Goal: Navigation & Orientation: Find specific page/section

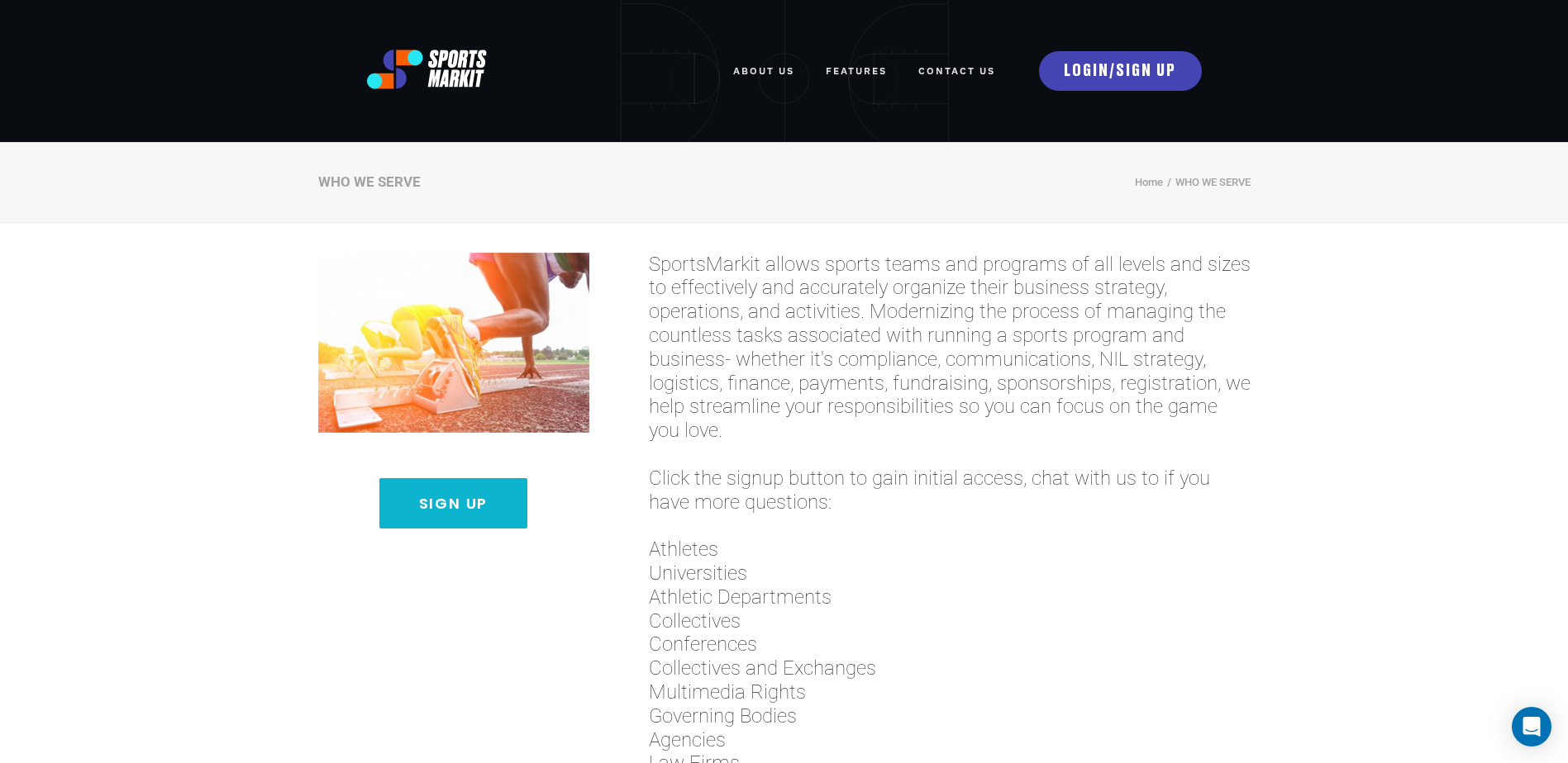
click at [157, 422] on div "Sign Up SportsMarkit allows sports teams and programs of all levels and sizes t…" at bounding box center [784, 690] width 1568 height 935
click at [1029, 575] on span "Universities" at bounding box center [950, 573] width 602 height 24
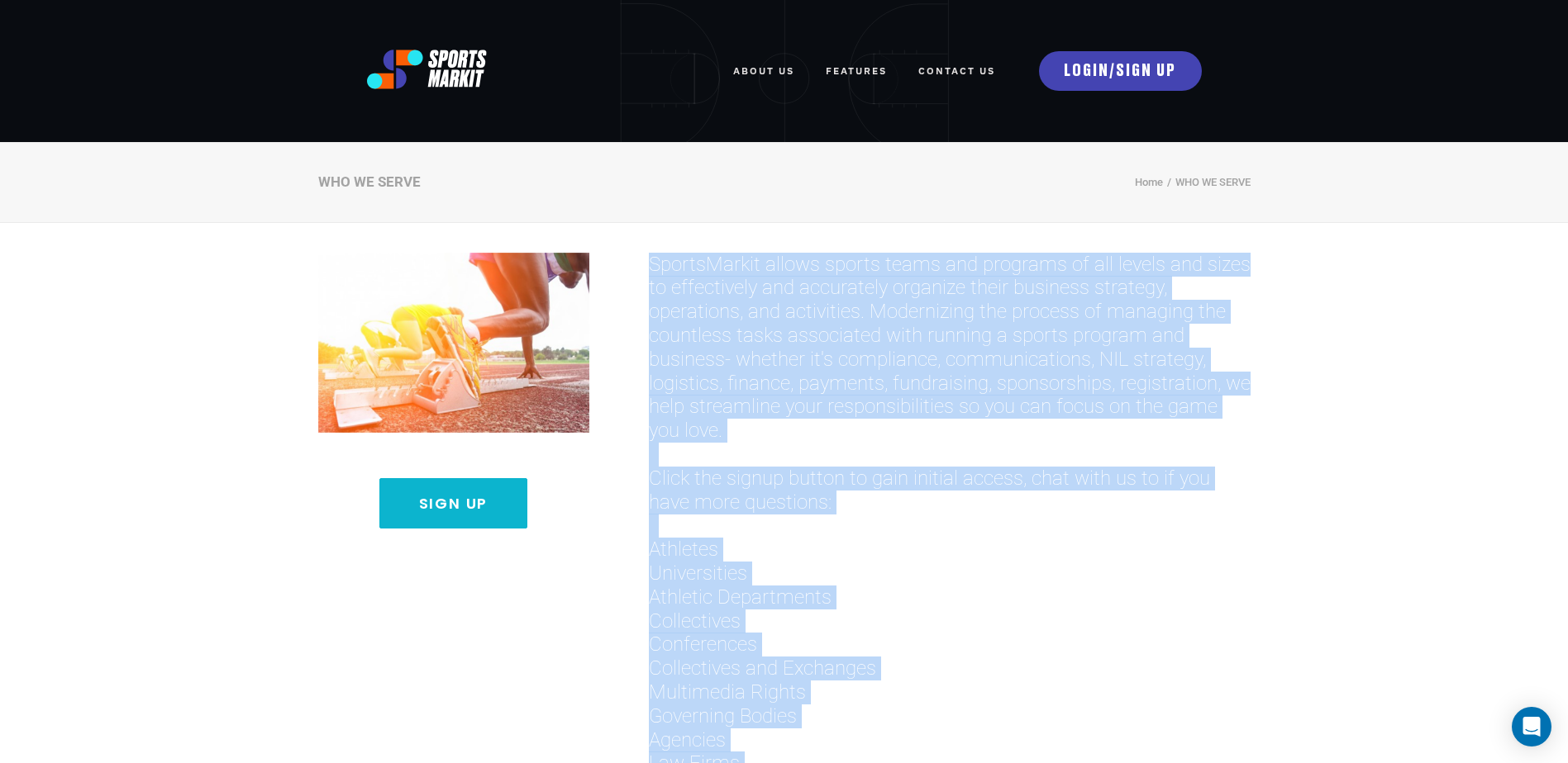
drag, startPoint x: 728, startPoint y: 71, endPoint x: 649, endPoint y: 262, distance: 206.7
click at [649, 262] on h3 "SportsMarkit allows sports teams and programs of all levels and sizes to effect…" at bounding box center [950, 656] width 602 height 808
copy h3 "SportsMarkit allows sports teams and programs of all levels and sizes to effect…"
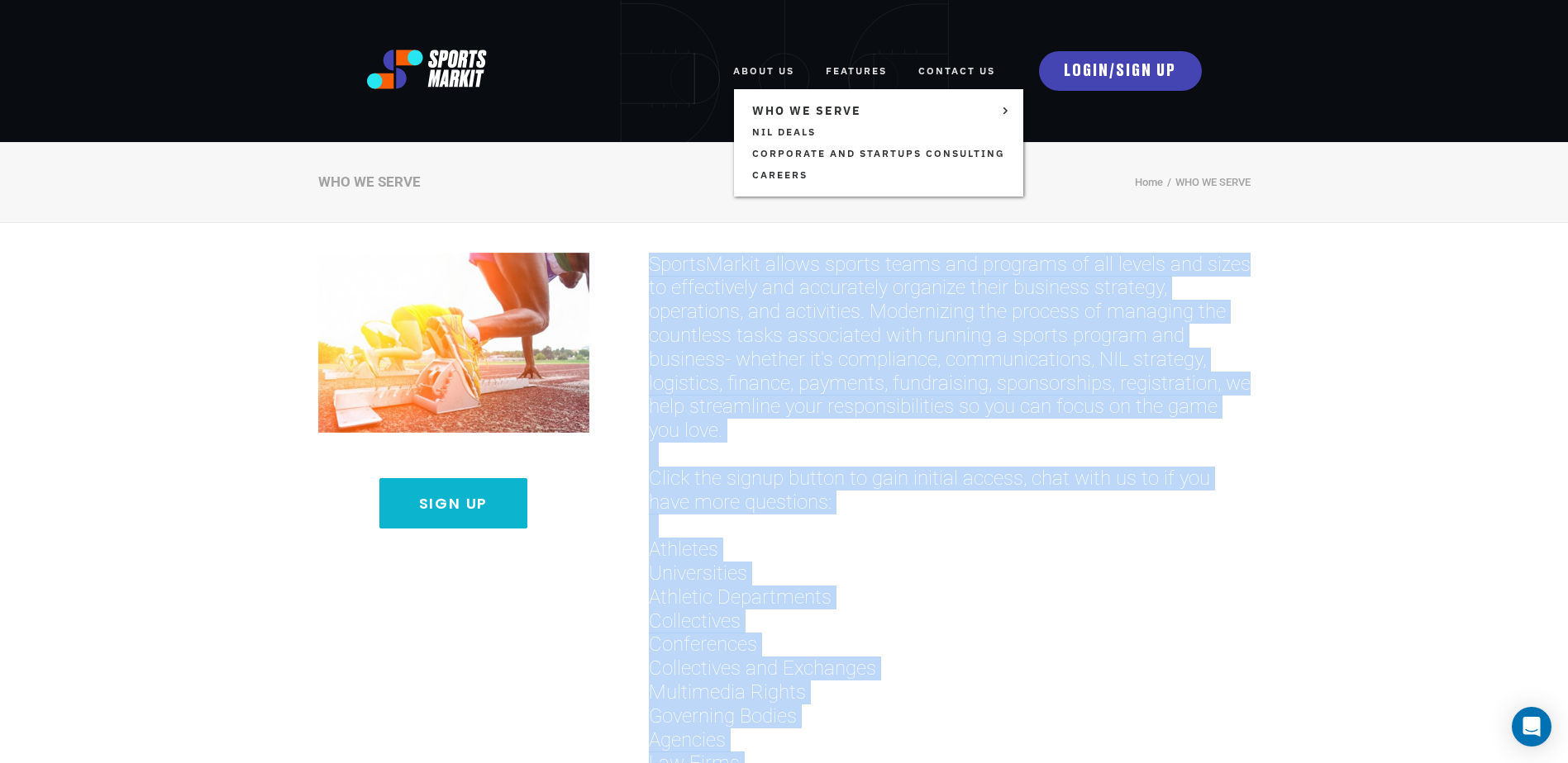
click at [755, 59] on link "ABOUT US" at bounding box center [763, 71] width 61 height 37
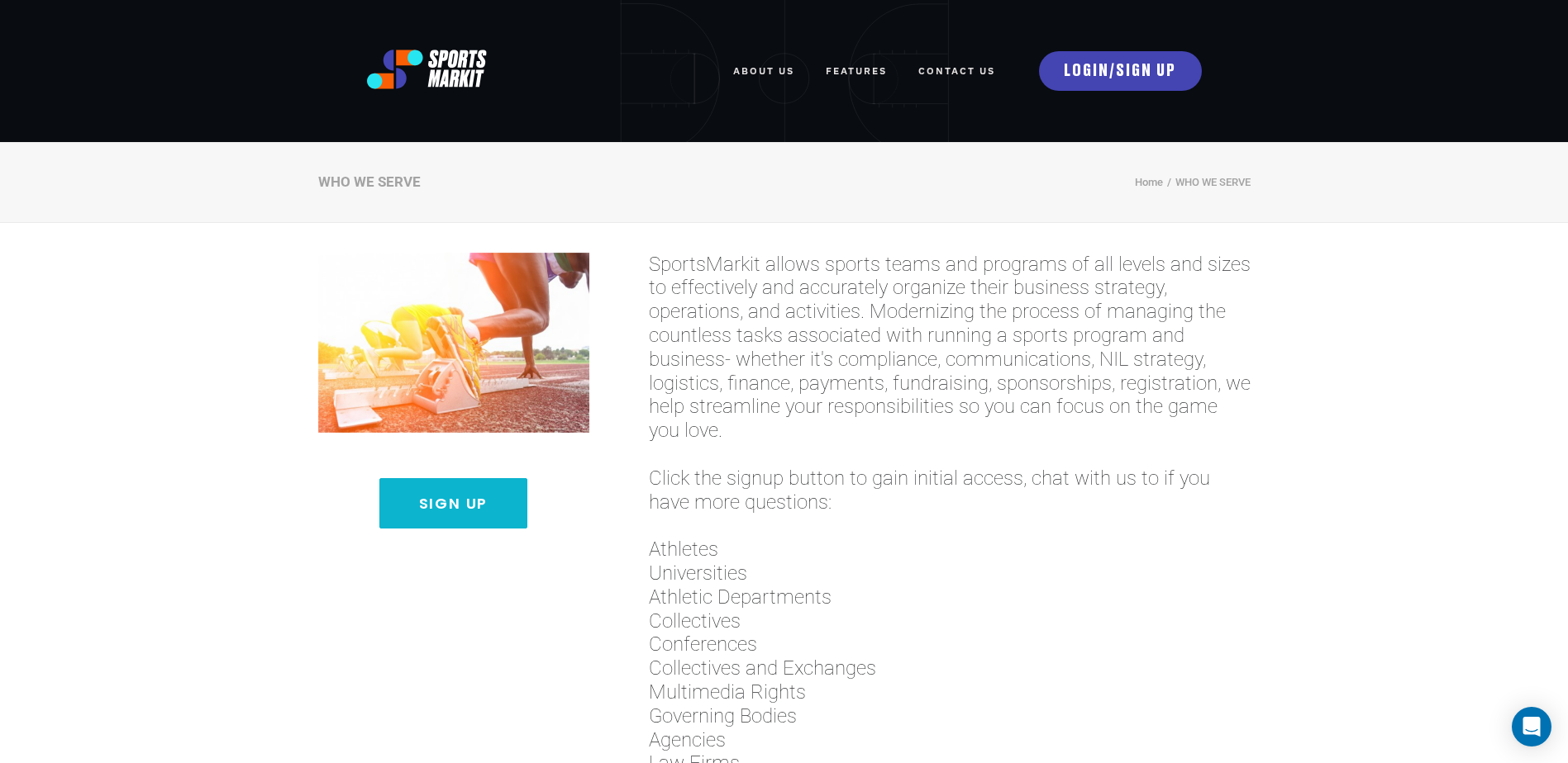
click at [938, 523] on body "ABOUT US WHO WE SERVE TEAMS AND ORGANIZATIONS NIL Deals Corporate and Startups …" at bounding box center [784, 381] width 1568 height 763
drag, startPoint x: 938, startPoint y: 523, endPoint x: 929, endPoint y: 582, distance: 59.7
click at [960, 635] on span "Conferences" at bounding box center [950, 644] width 602 height 24
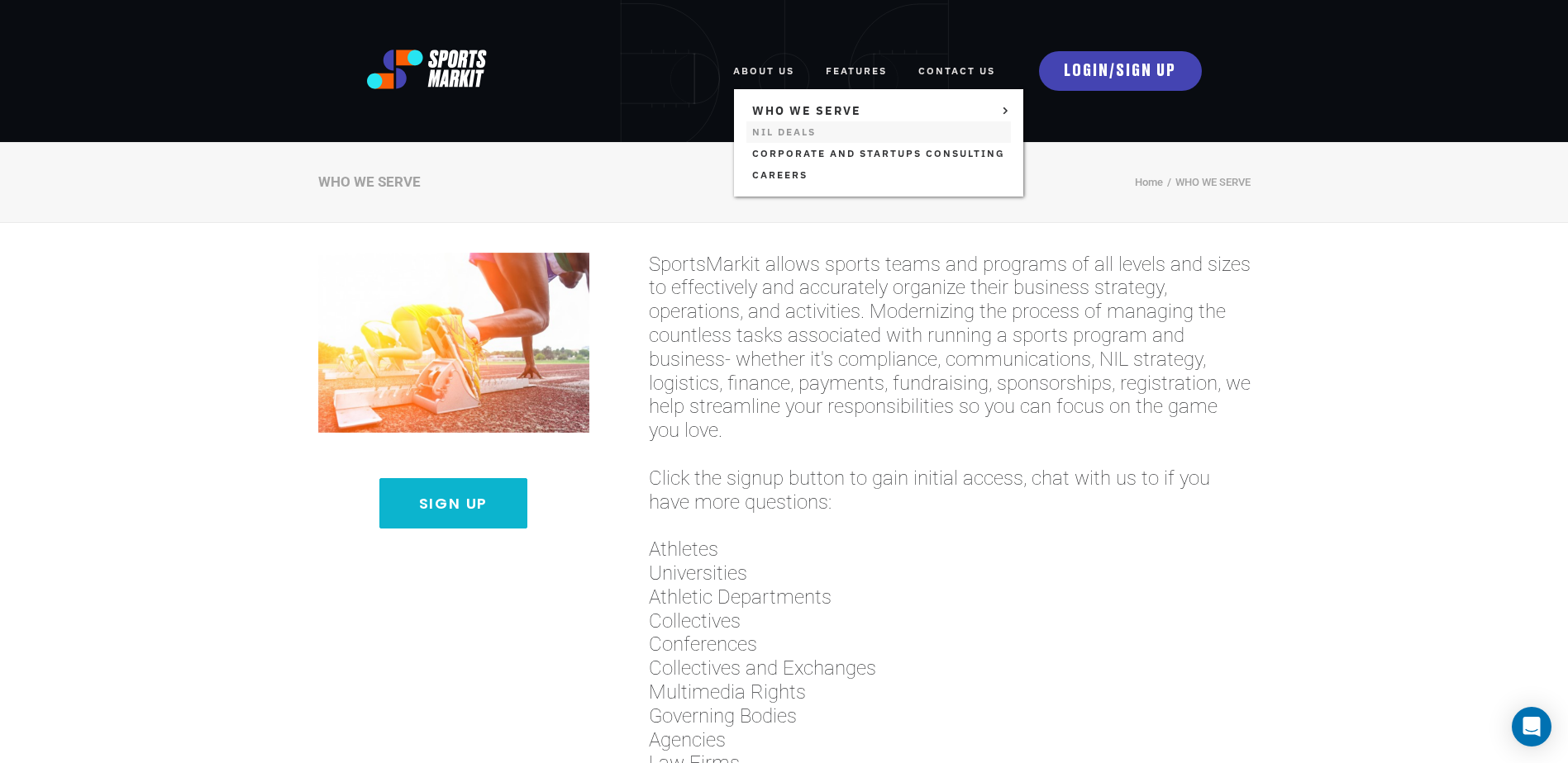
click at [758, 137] on link "NIL Deals" at bounding box center [878, 132] width 264 height 22
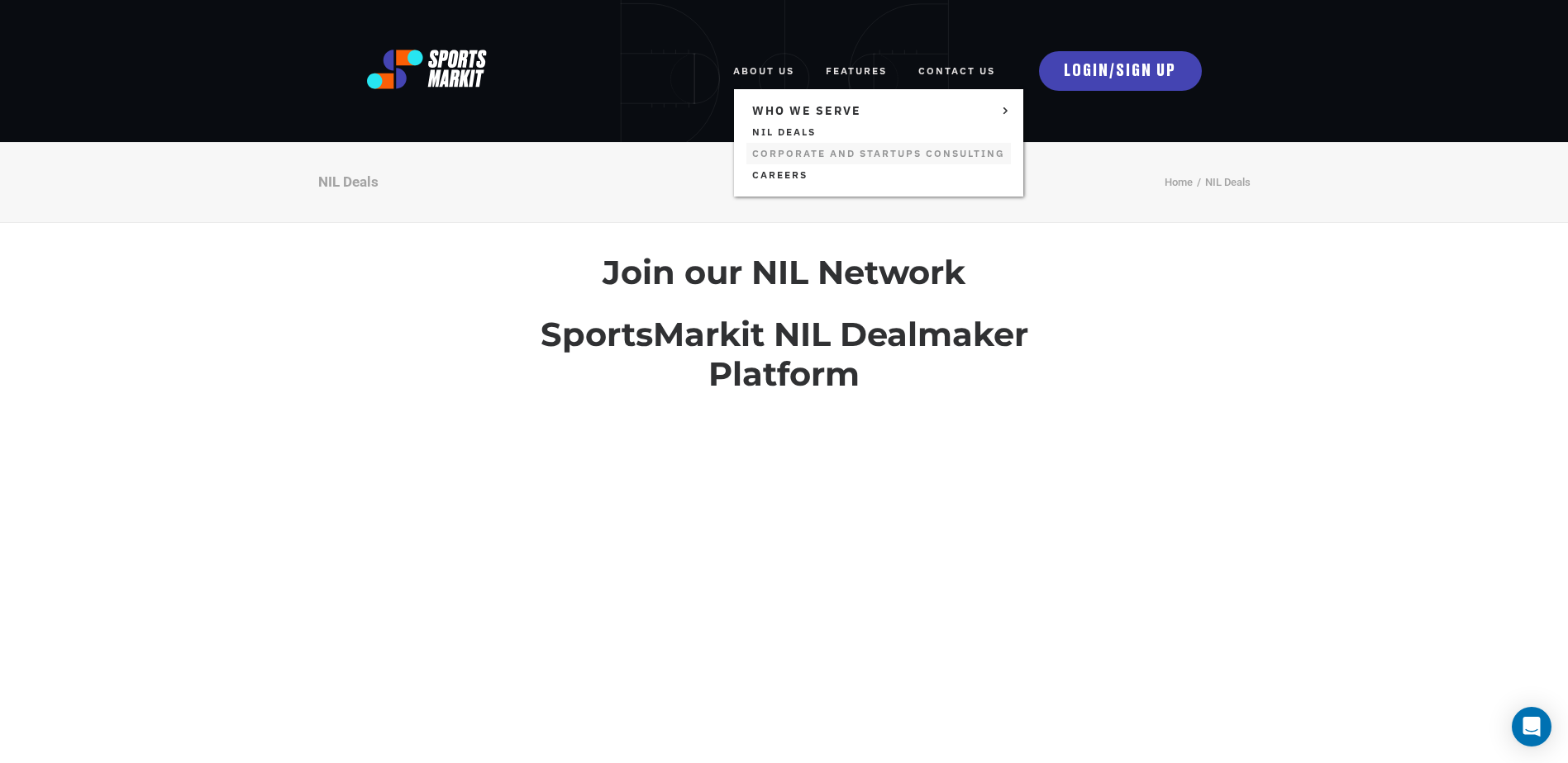
click at [763, 157] on link "Corporate and Startups Consulting" at bounding box center [878, 153] width 264 height 22
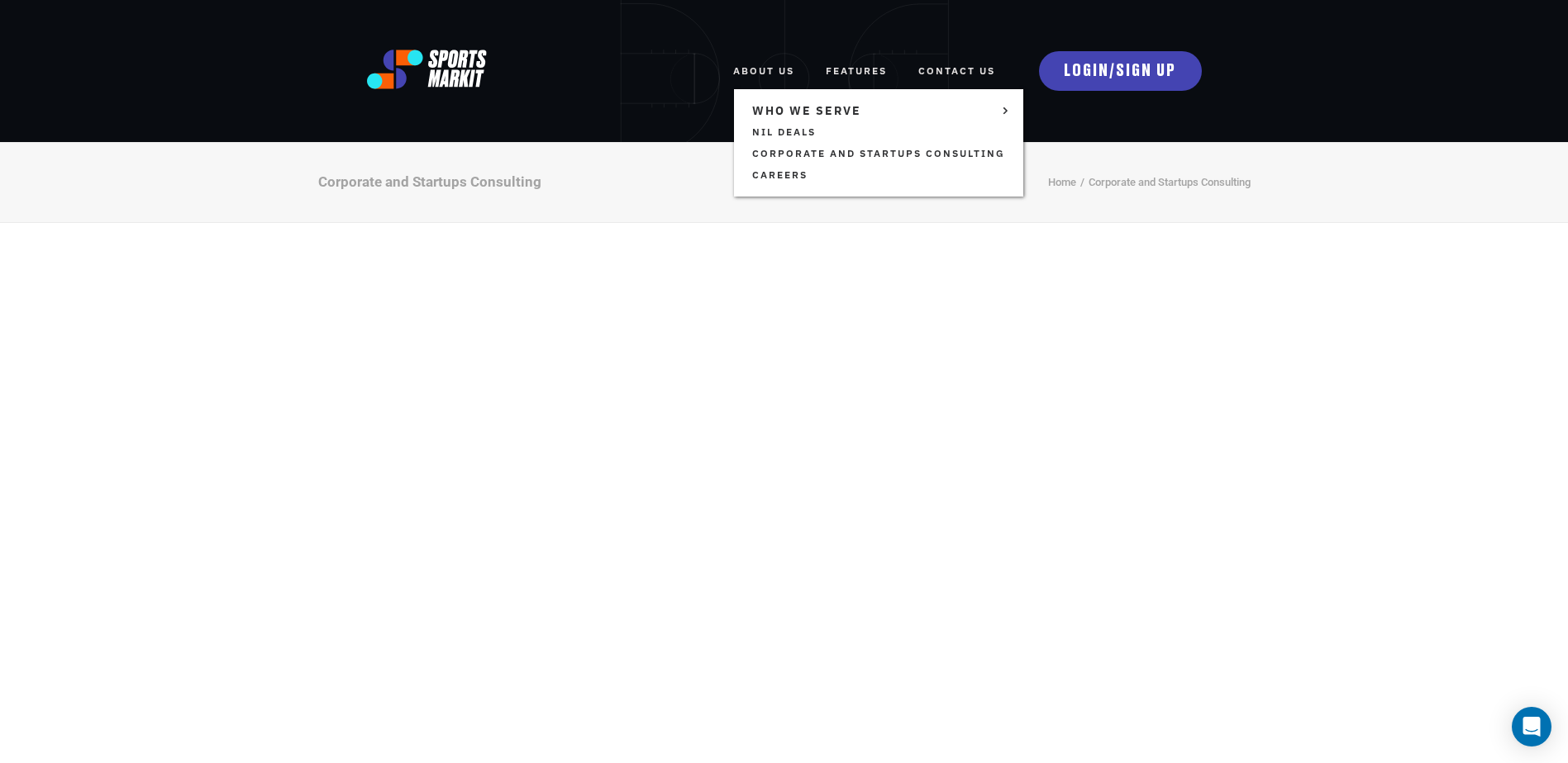
click at [770, 67] on link "ABOUT US" at bounding box center [763, 71] width 61 height 37
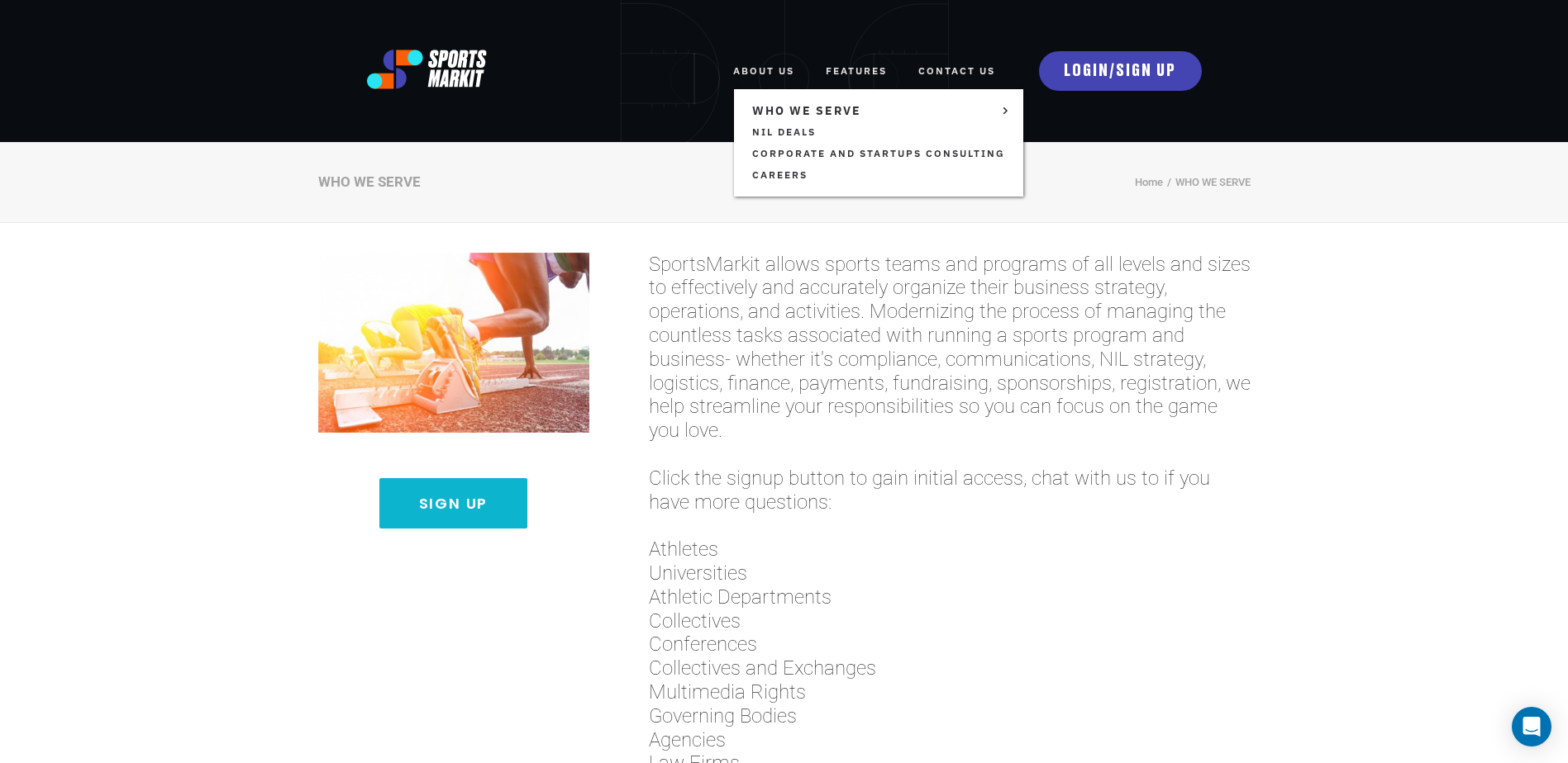
click at [743, 60] on link "ABOUT US" at bounding box center [763, 71] width 61 height 37
click at [785, 177] on link "Careers" at bounding box center [878, 175] width 264 height 22
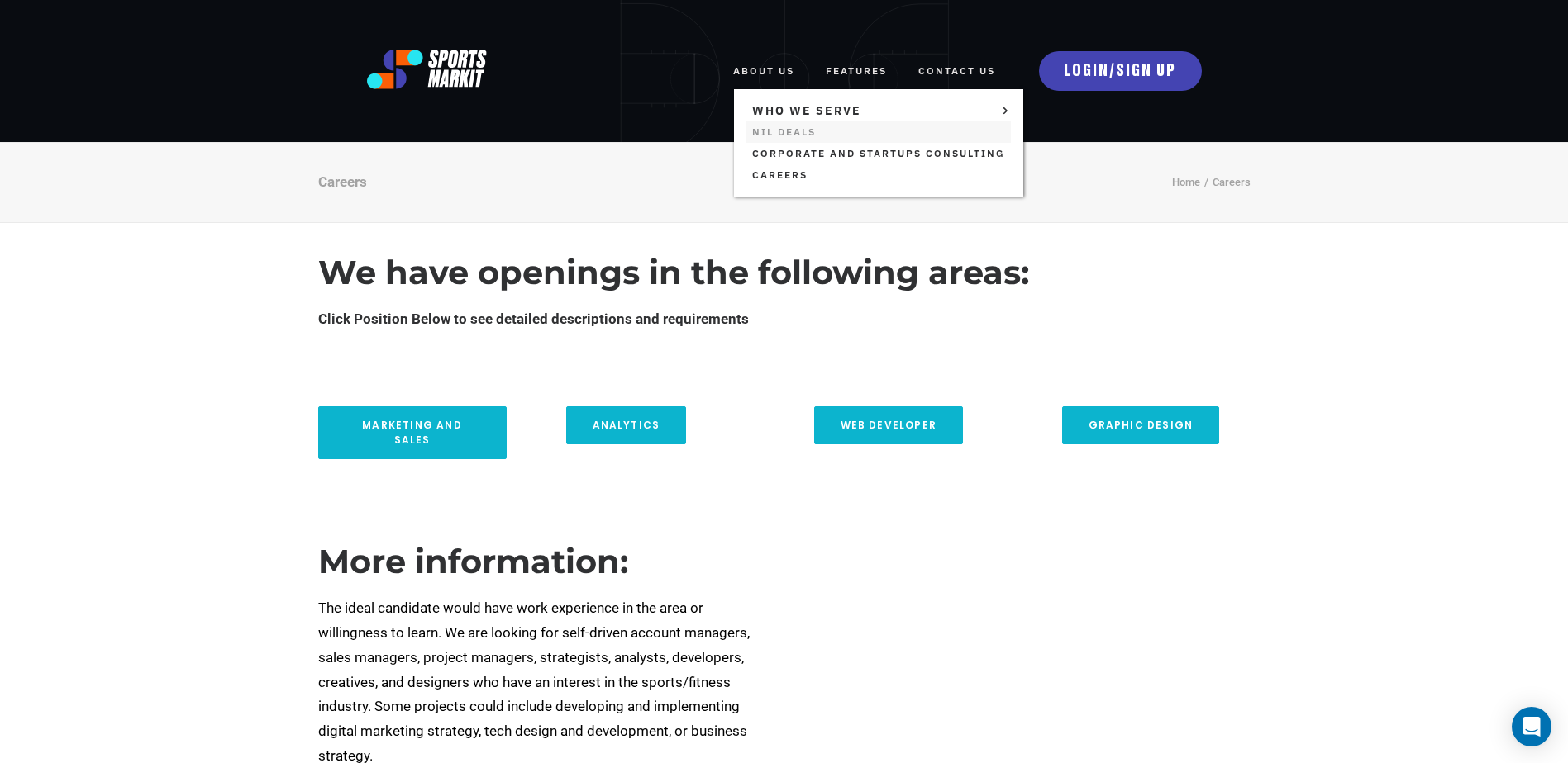
click at [779, 123] on link "NIL Deals" at bounding box center [878, 132] width 264 height 22
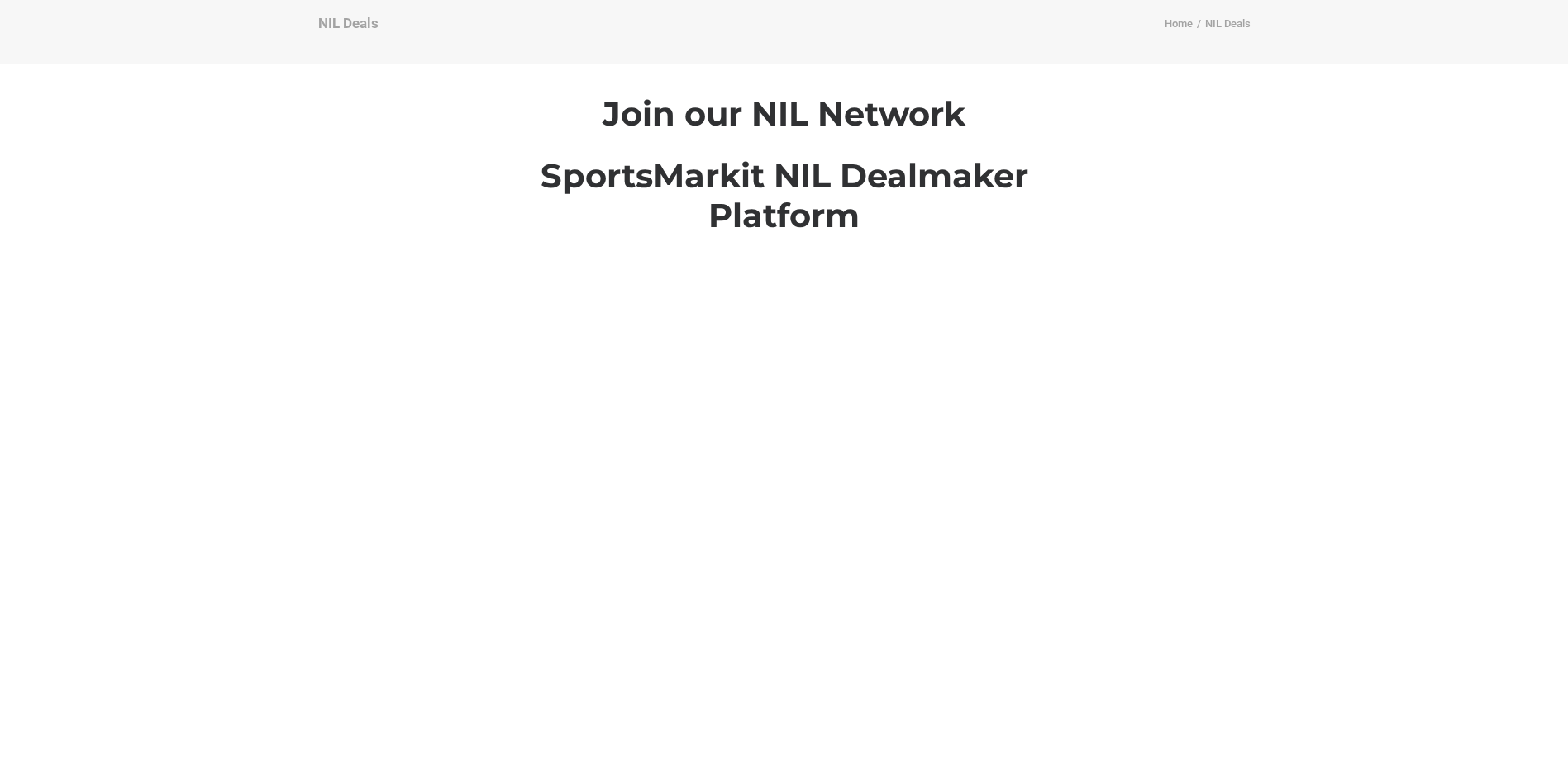
scroll to position [165, 0]
